Goal: Task Accomplishment & Management: Manage account settings

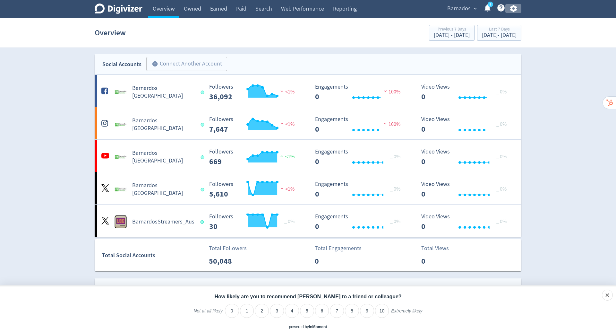
click at [514, 6] on icon "button" at bounding box center [513, 8] width 7 height 7
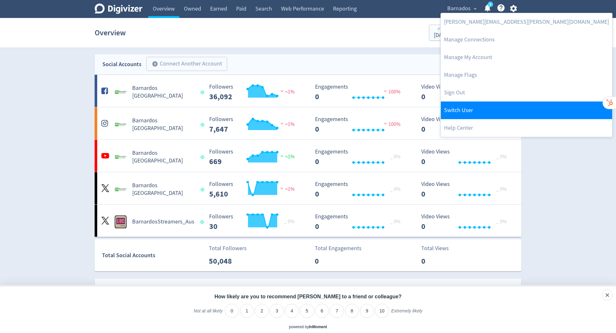
click at [470, 103] on link "Switch User" at bounding box center [526, 110] width 171 height 18
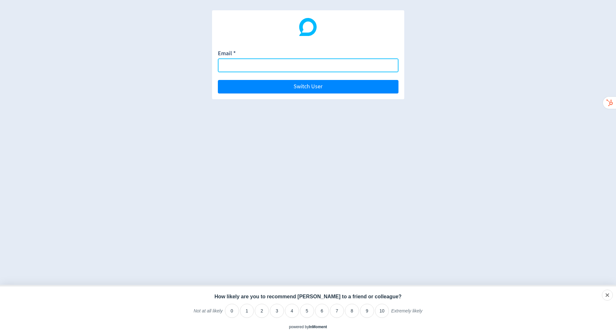
click at [251, 67] on input "Email *" at bounding box center [308, 65] width 181 height 14
paste input "[PERSON_NAME][EMAIL_ADDRESS][PERSON_NAME][DOMAIN_NAME]"
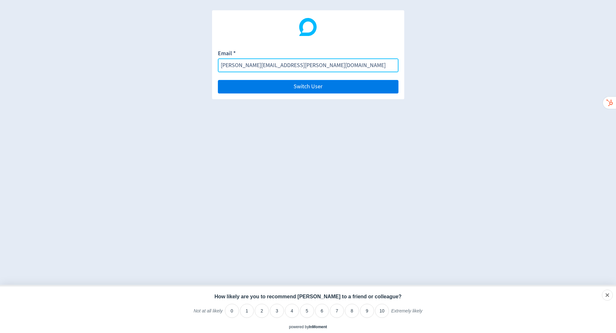
type input "[PERSON_NAME][EMAIL_ADDRESS][PERSON_NAME][DOMAIN_NAME]"
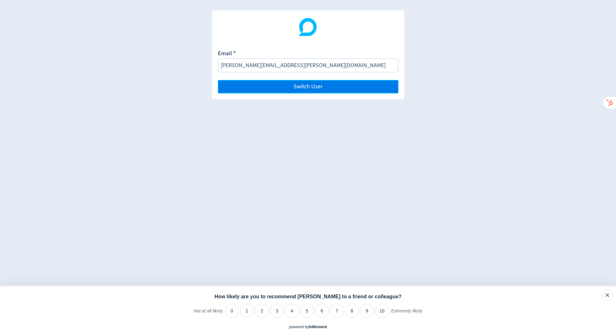
click at [344, 88] on button "Switch User" at bounding box center [308, 86] width 181 height 13
